Goal: Navigation & Orientation: Find specific page/section

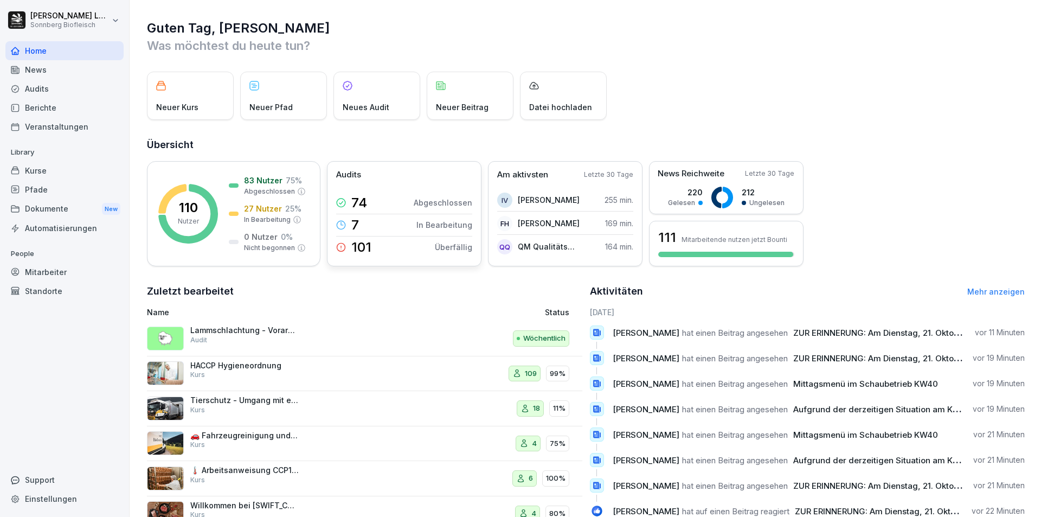
click at [394, 175] on div "Audits" at bounding box center [404, 175] width 136 height 12
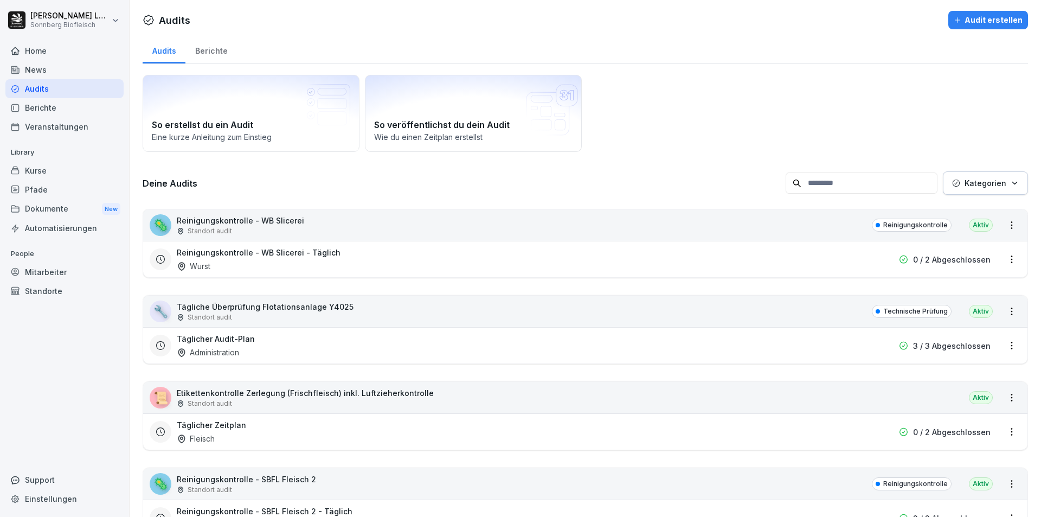
click at [72, 55] on div "Home" at bounding box center [64, 50] width 118 height 19
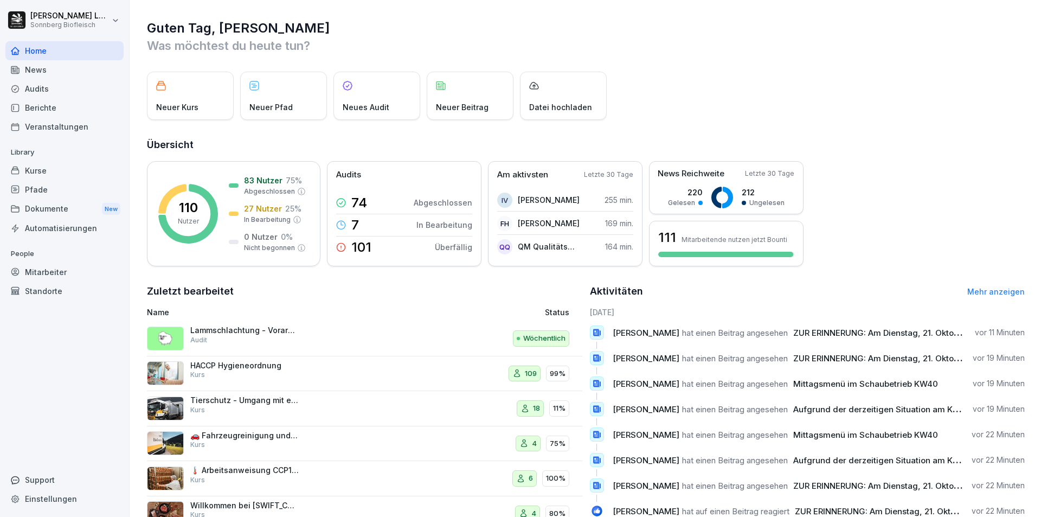
click at [969, 290] on link "Mehr anzeigen" at bounding box center [995, 291] width 57 height 9
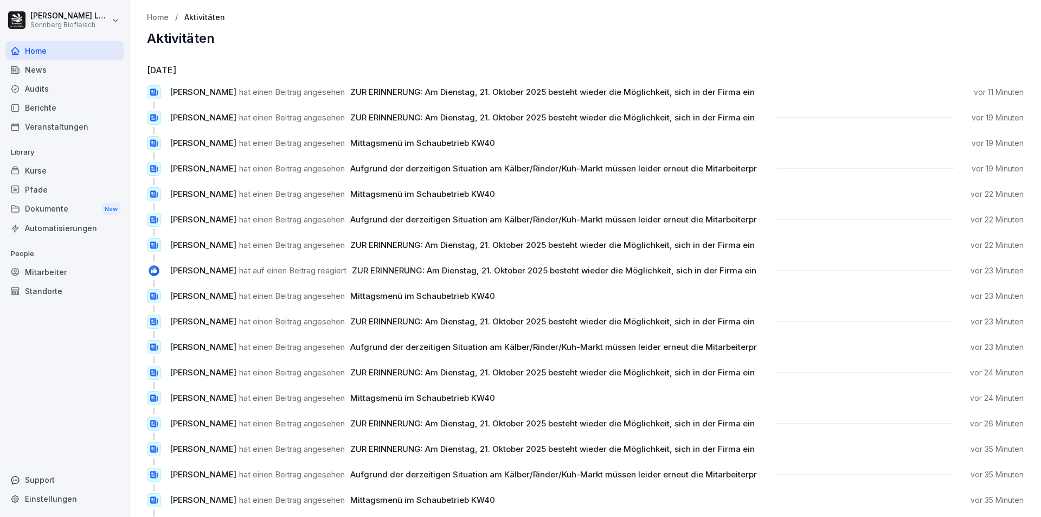
click at [163, 17] on p "Home" at bounding box center [158, 17] width 22 height 9
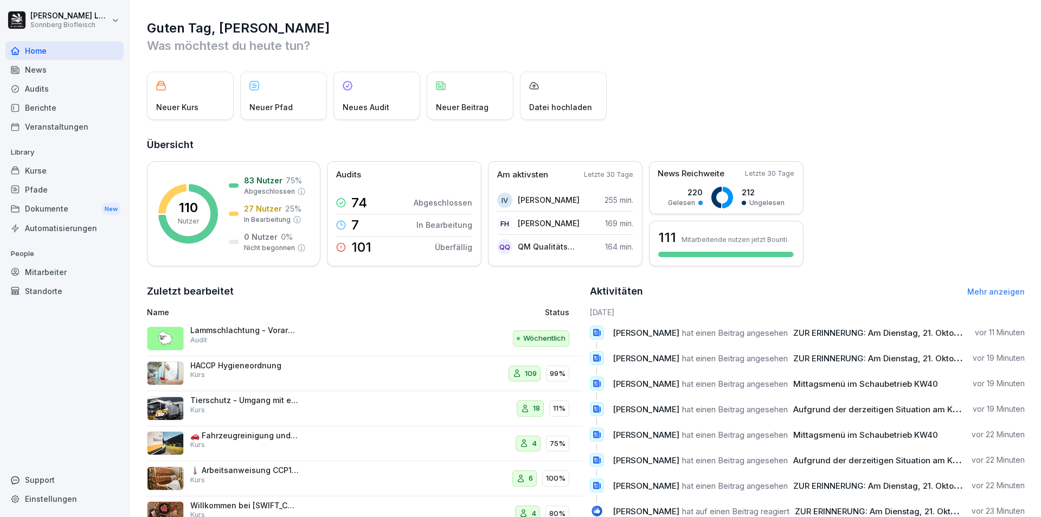
scroll to position [42, 0]
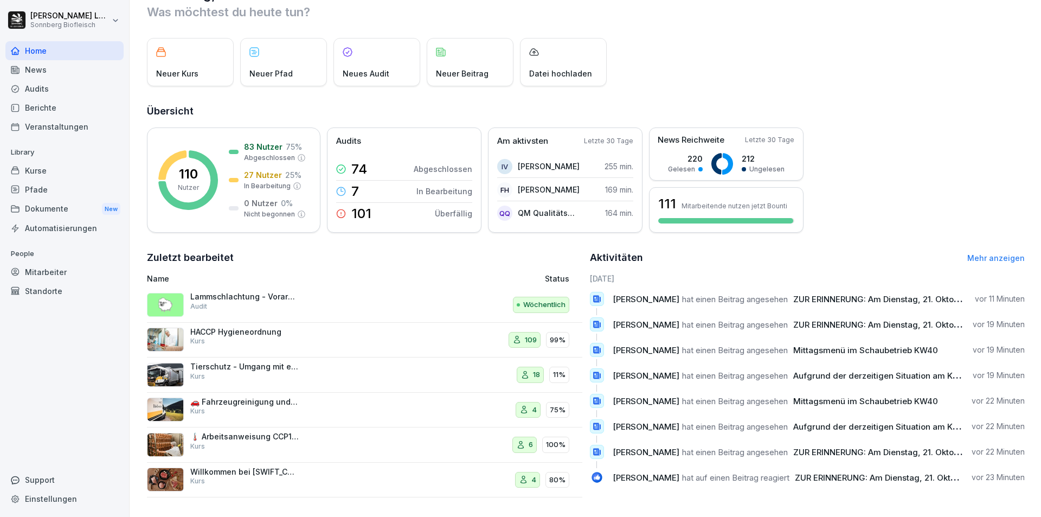
click at [519, 405] on icon at bounding box center [523, 409] width 9 height 9
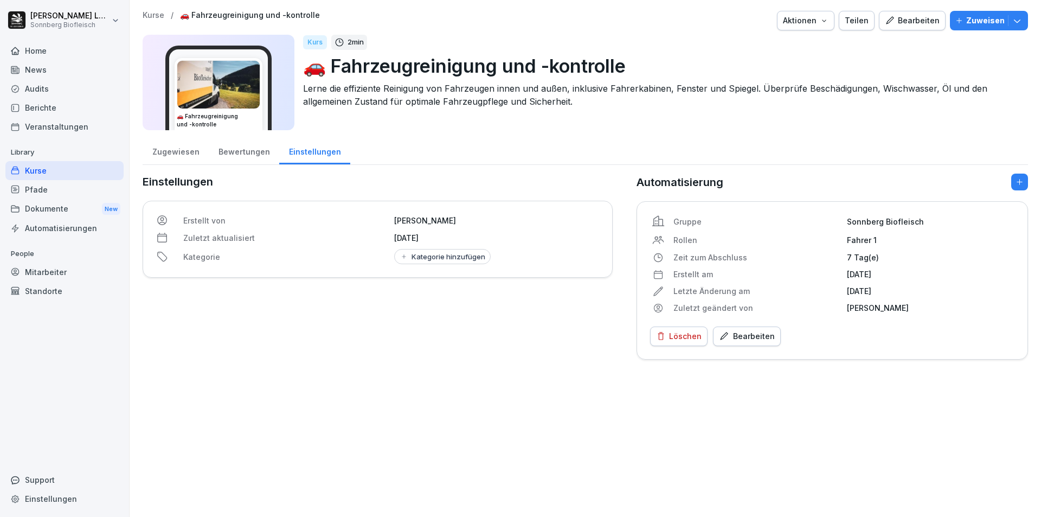
click at [188, 149] on div "Zugewiesen" at bounding box center [176, 151] width 66 height 28
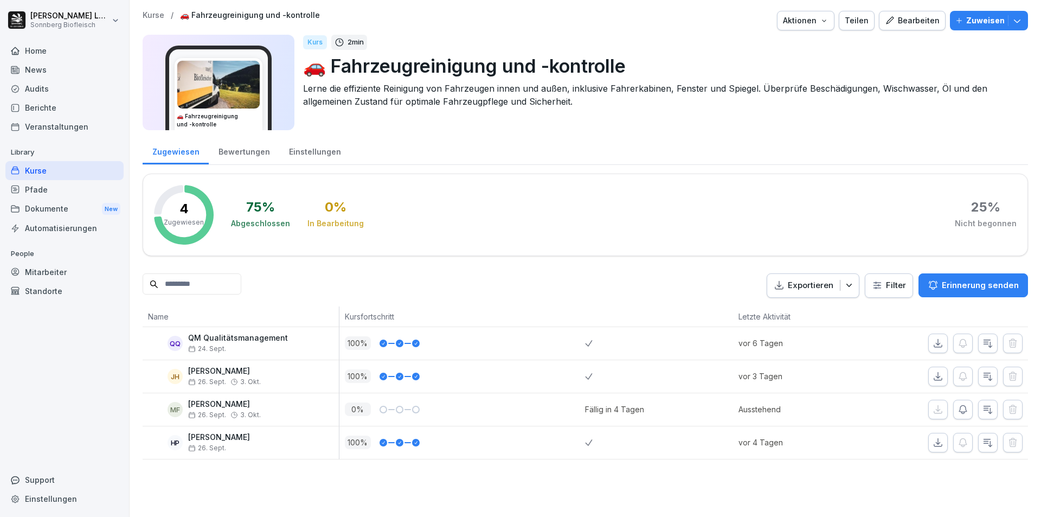
click at [153, 16] on p "Kurse" at bounding box center [154, 15] width 22 height 9
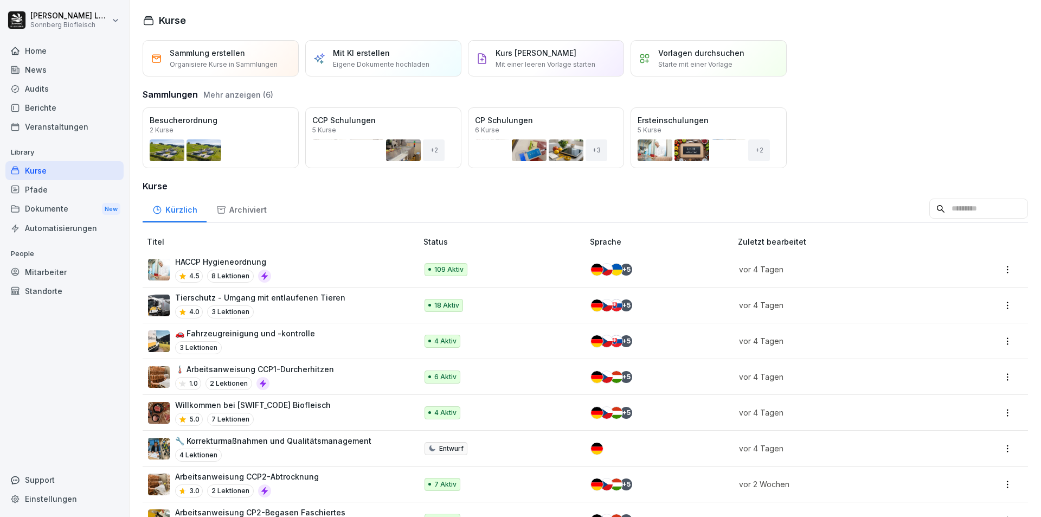
scroll to position [54, 0]
